Goal: Complete application form: Complete application form

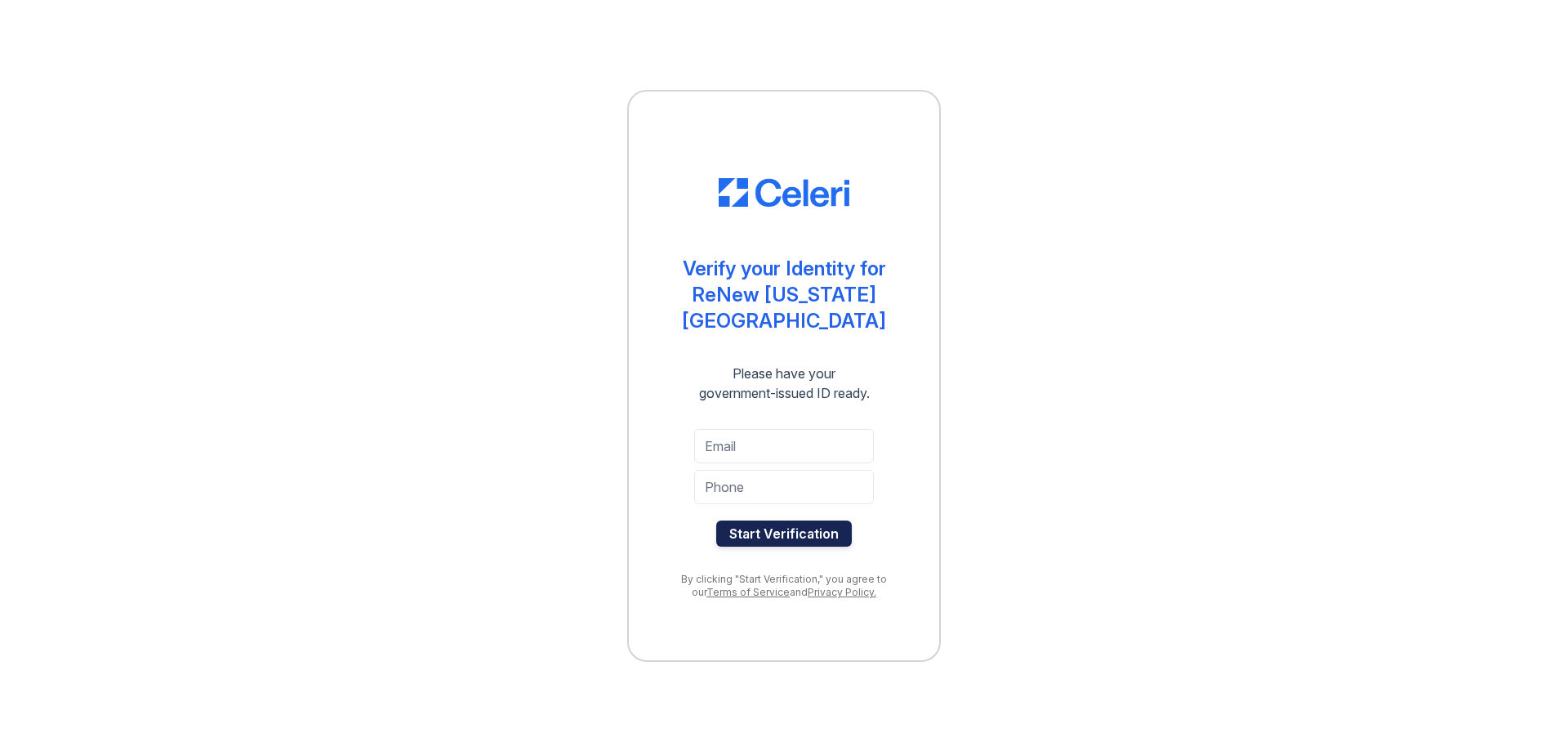
click at [795, 521] on button "Start Verification" at bounding box center [784, 533] width 136 height 26
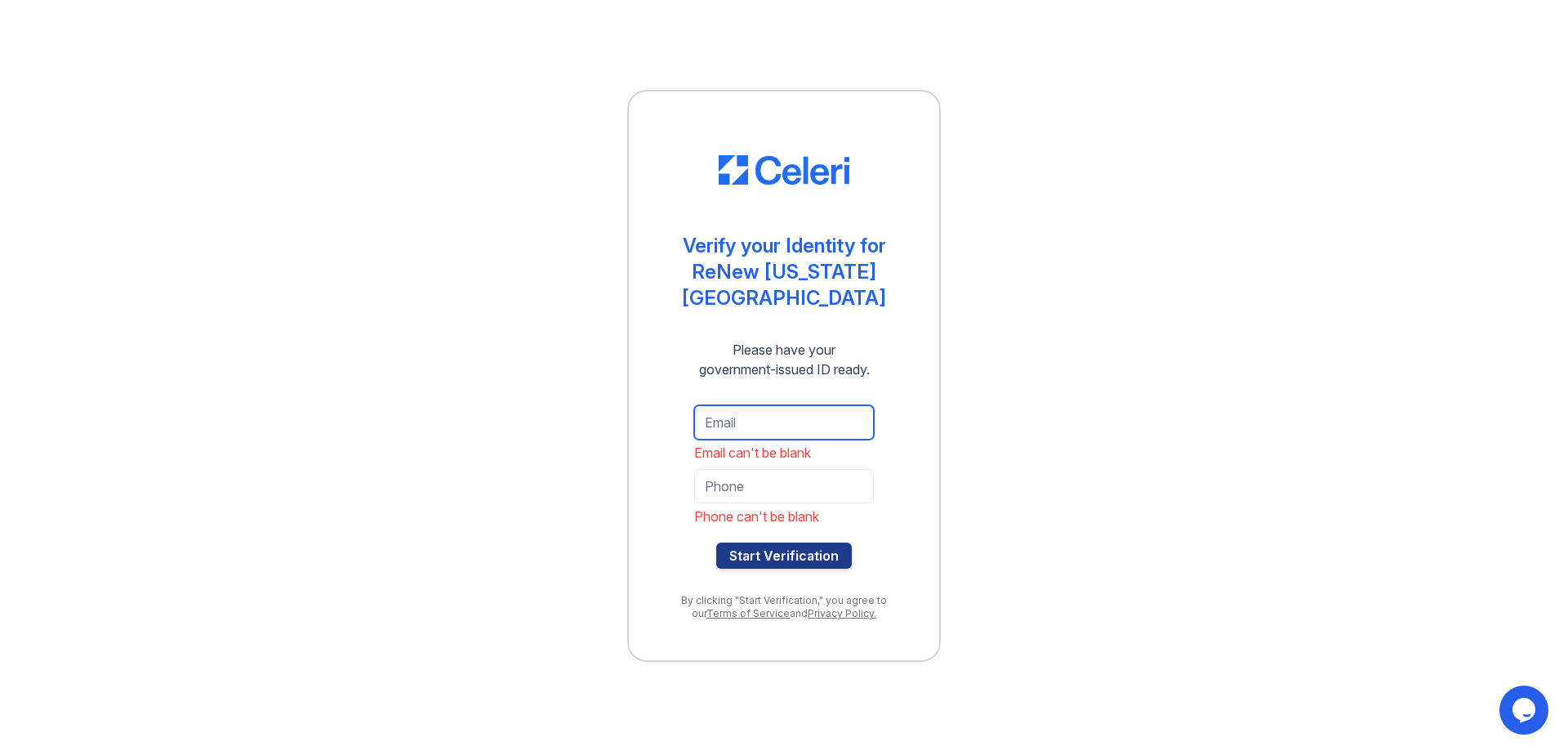
click at [808, 408] on input "email" at bounding box center [784, 423] width 180 height 34
paste input "[EMAIL_ADDRESS][DOMAIN_NAME]"
type input "[EMAIL_ADDRESS][DOMAIN_NAME]"
click at [756, 479] on input "tel" at bounding box center [784, 486] width 180 height 34
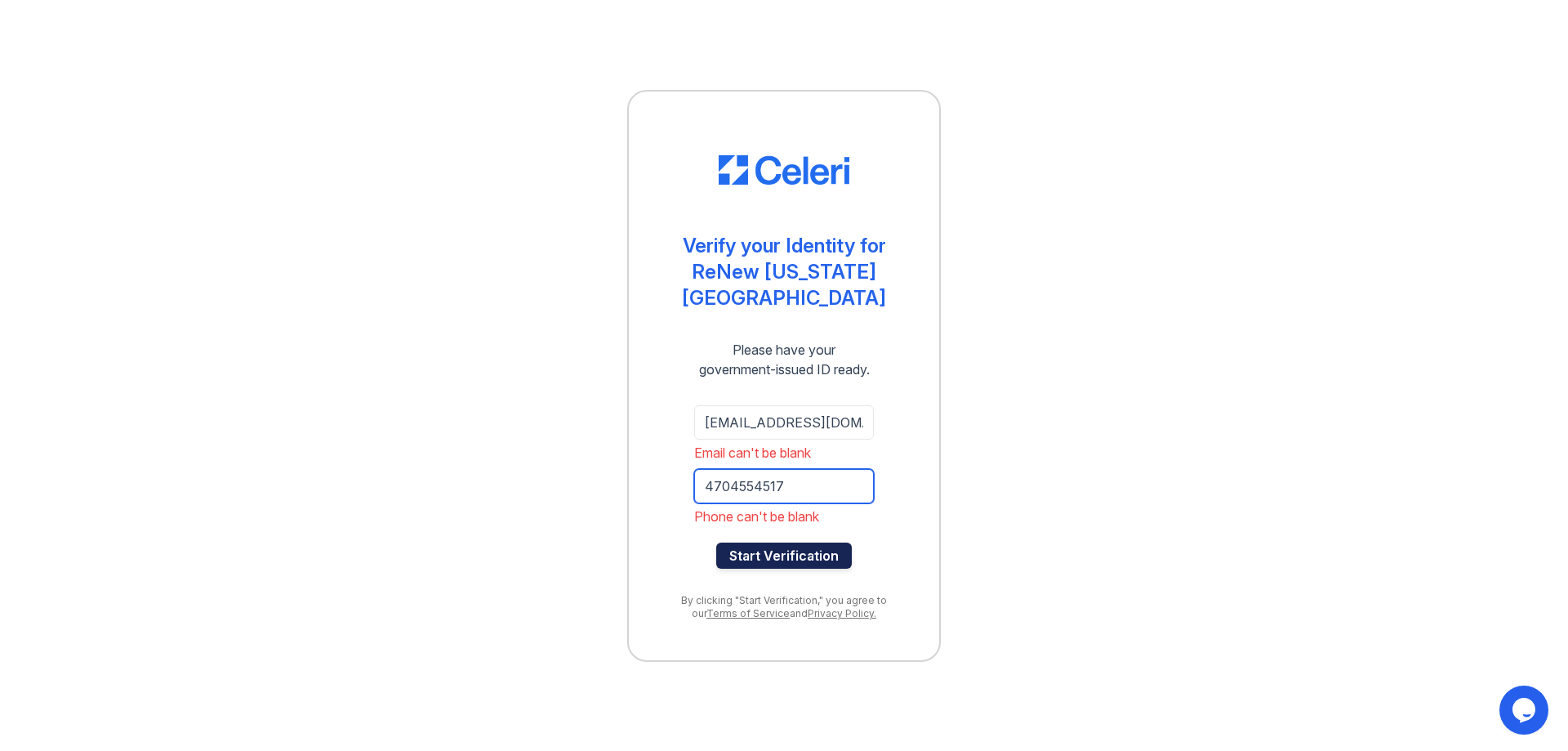
type input "4704554517"
click at [823, 548] on button "Start Verification" at bounding box center [784, 555] width 136 height 26
